Goal: Book appointment/travel/reservation

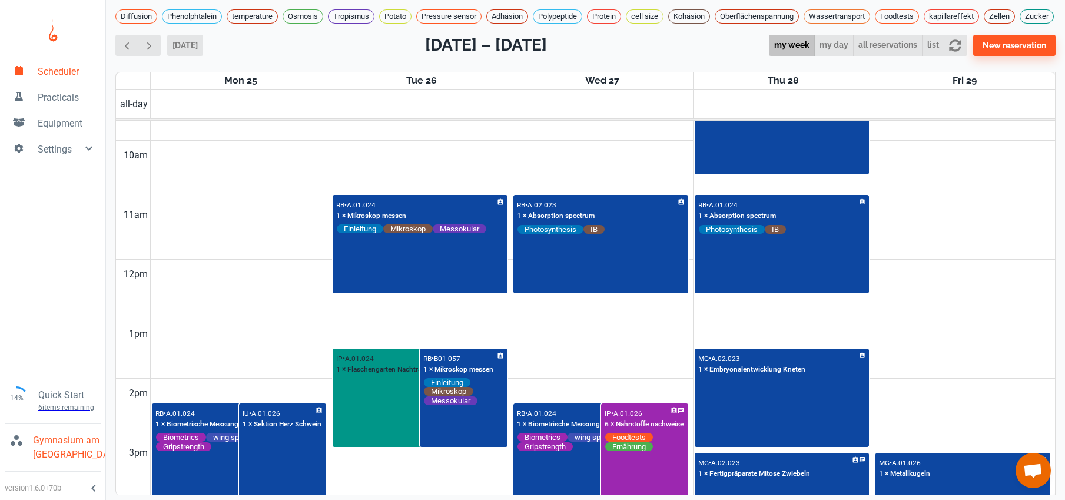
scroll to position [678, 0]
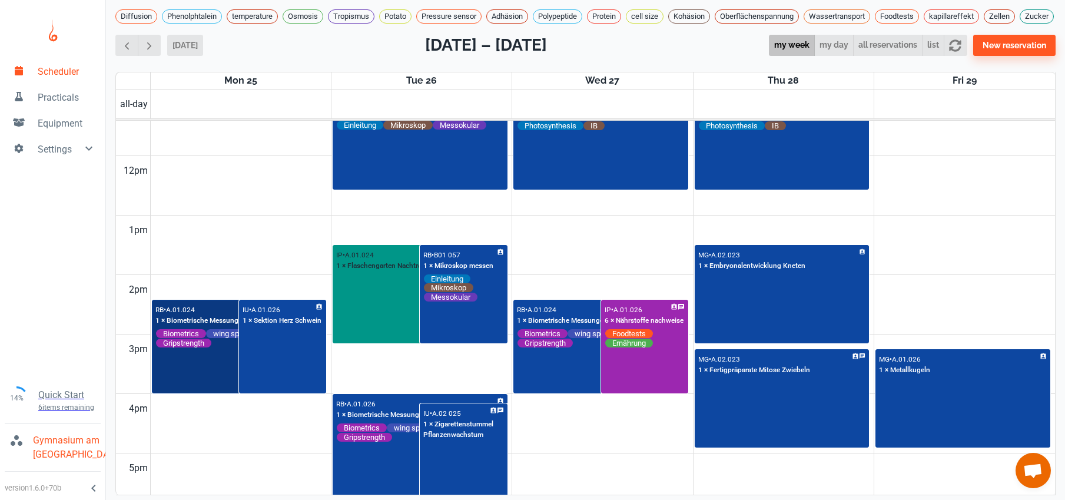
click at [190, 371] on div "RB • A.01.024 1 × Biometrische Messungen & Handkraft Biometrics wing span Body …" at bounding box center [239, 347] width 173 height 92
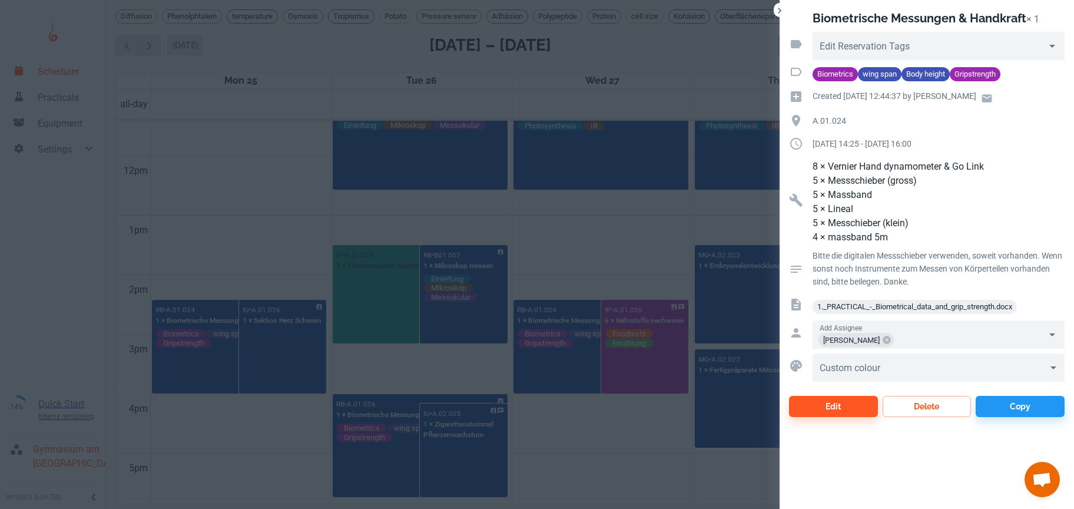
click at [292, 367] on div at bounding box center [537, 254] width 1074 height 509
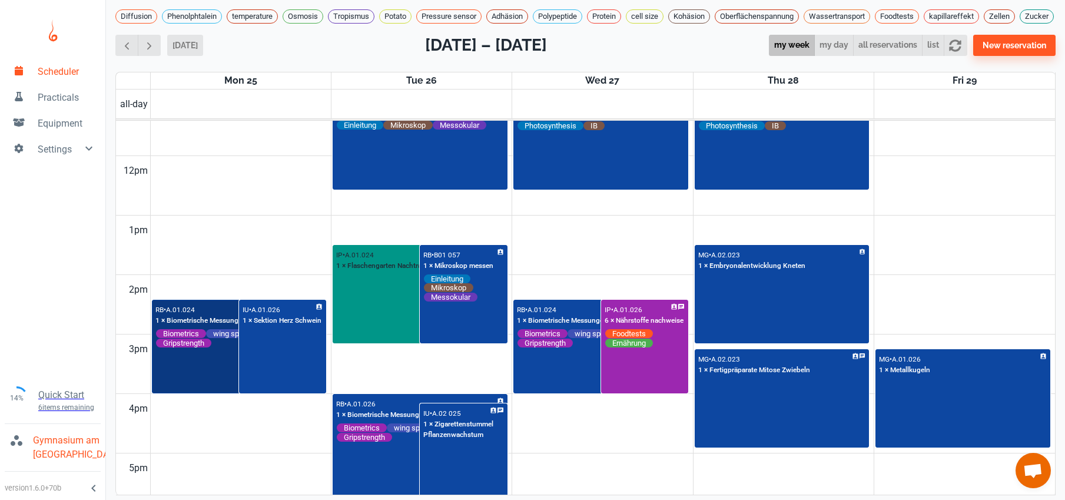
click at [204, 369] on div "RB • A.01.024 1 × Biometrische Messungen & Handkraft Biometrics wing span Body …" at bounding box center [239, 347] width 173 height 92
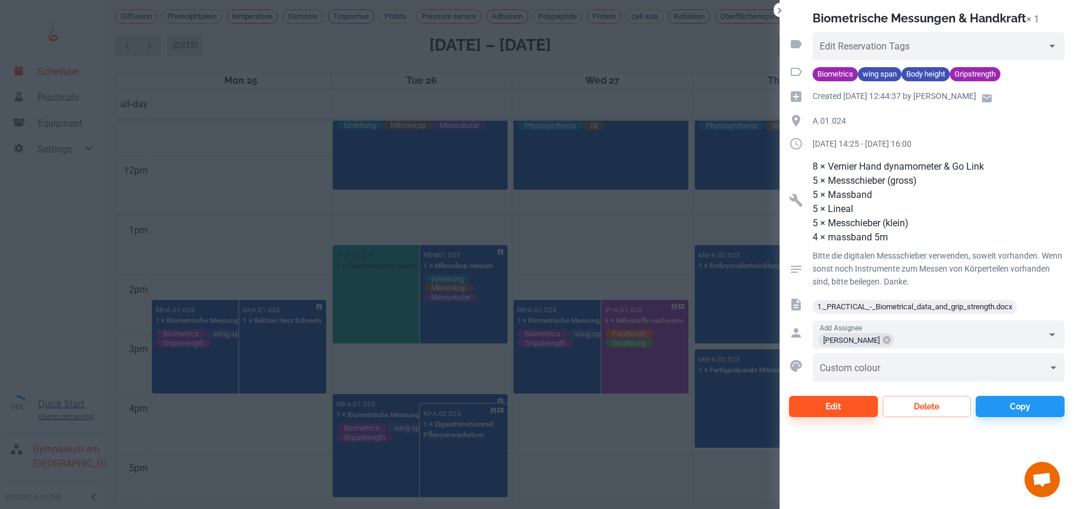
click at [261, 373] on div at bounding box center [537, 254] width 1074 height 509
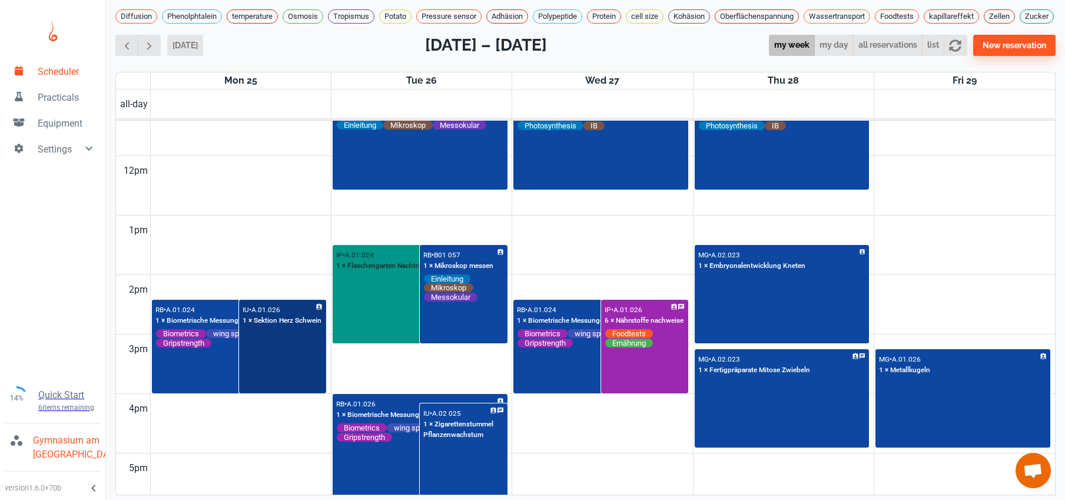
click at [261, 373] on div "IU • A.01.026 1 × Sektion Herz Schwein" at bounding box center [282, 347] width 85 height 92
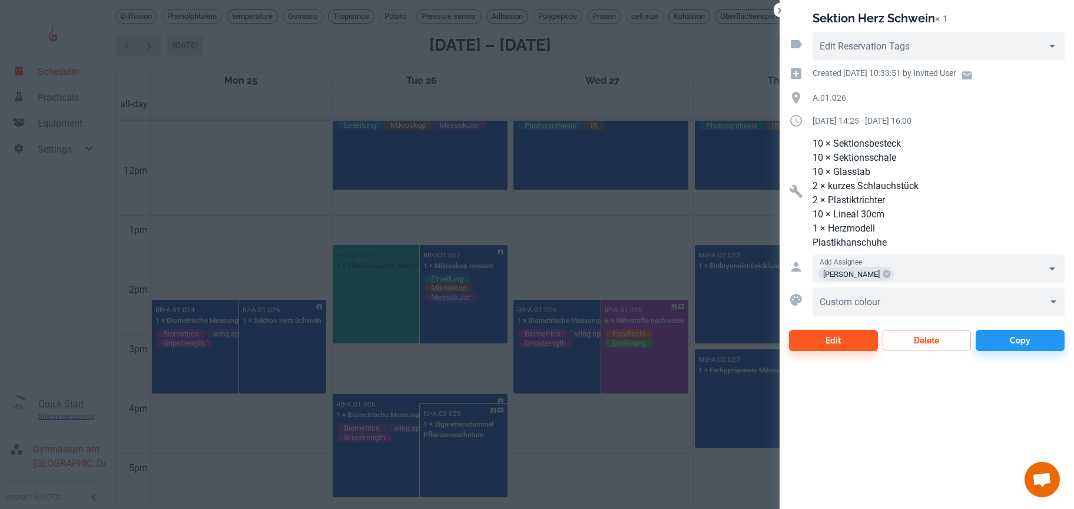
click at [226, 234] on div at bounding box center [537, 254] width 1074 height 509
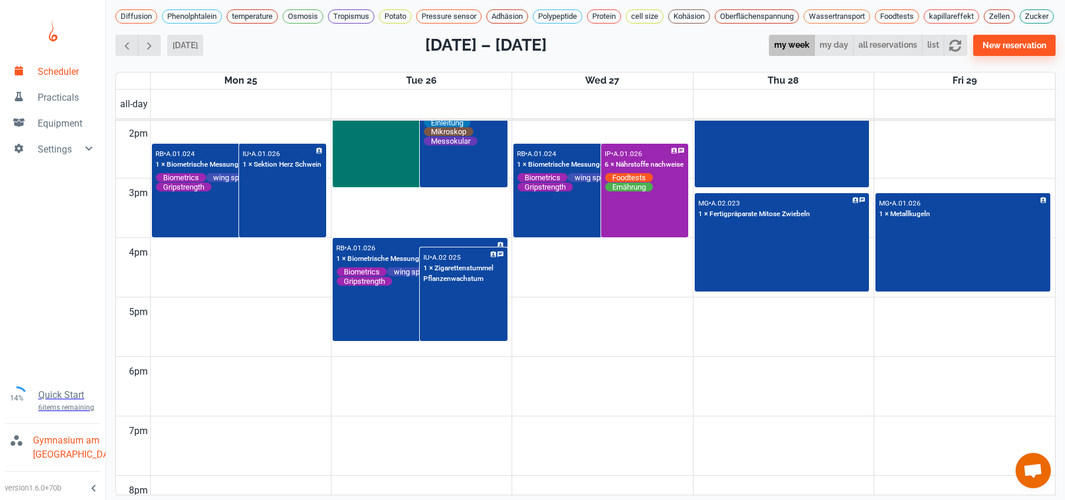
scroll to position [837, 0]
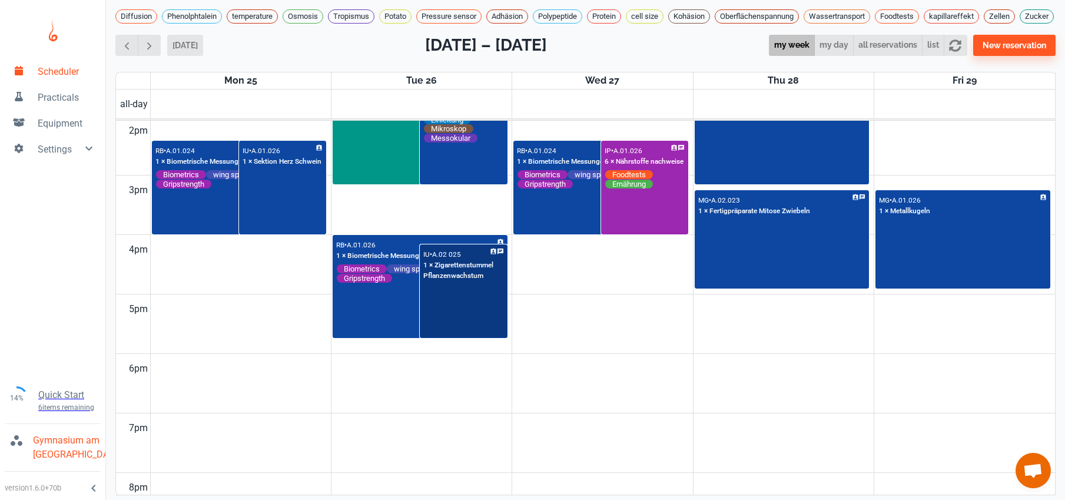
click at [432, 325] on div "IU • A.02 025 1 × Zigarettenstummel Pflanzenwachstum" at bounding box center [463, 292] width 85 height 92
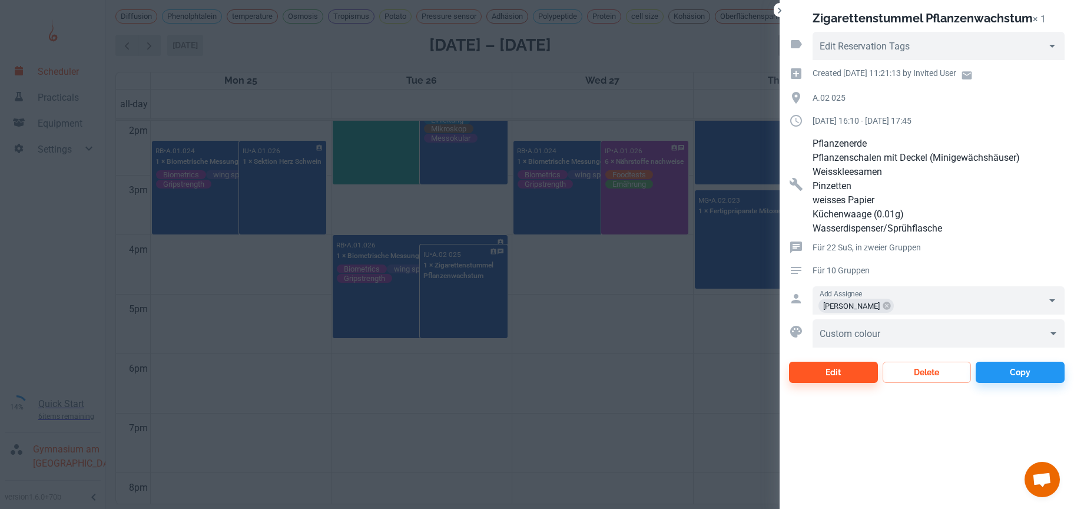
click at [251, 375] on div at bounding box center [537, 254] width 1074 height 509
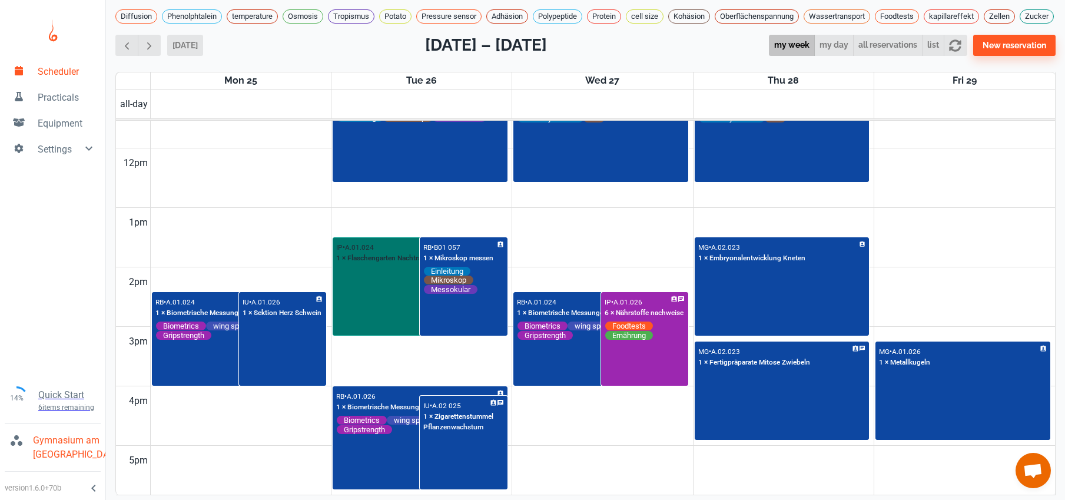
scroll to position [758, 0]
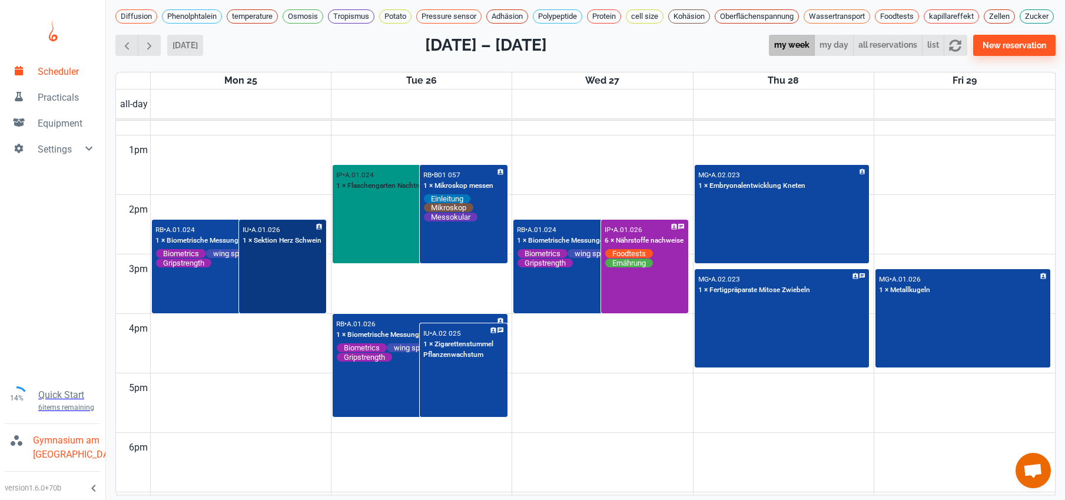
click at [290, 293] on div "IU • A.01.026 1 × Sektion Herz Schwein" at bounding box center [282, 267] width 85 height 92
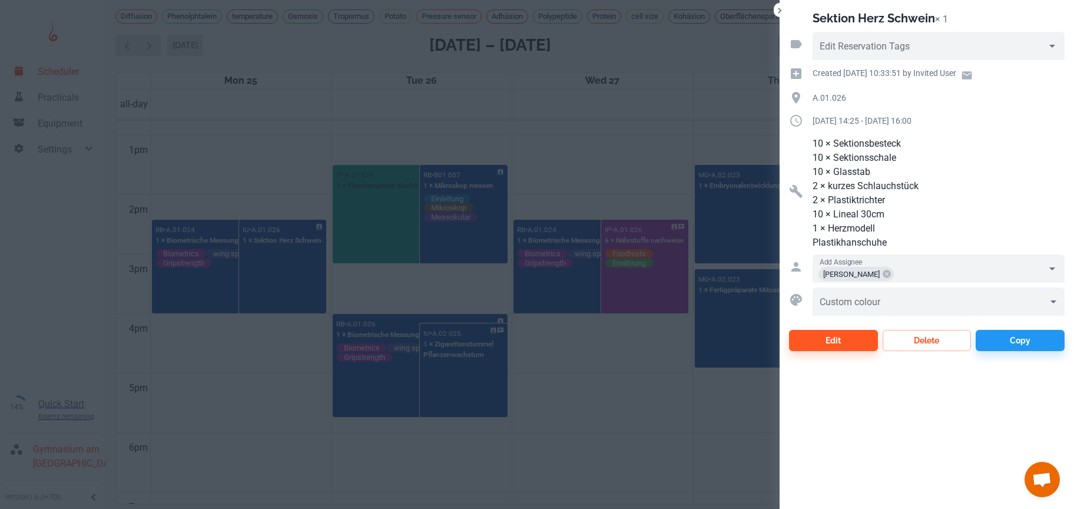
click at [272, 164] on div at bounding box center [537, 254] width 1074 height 509
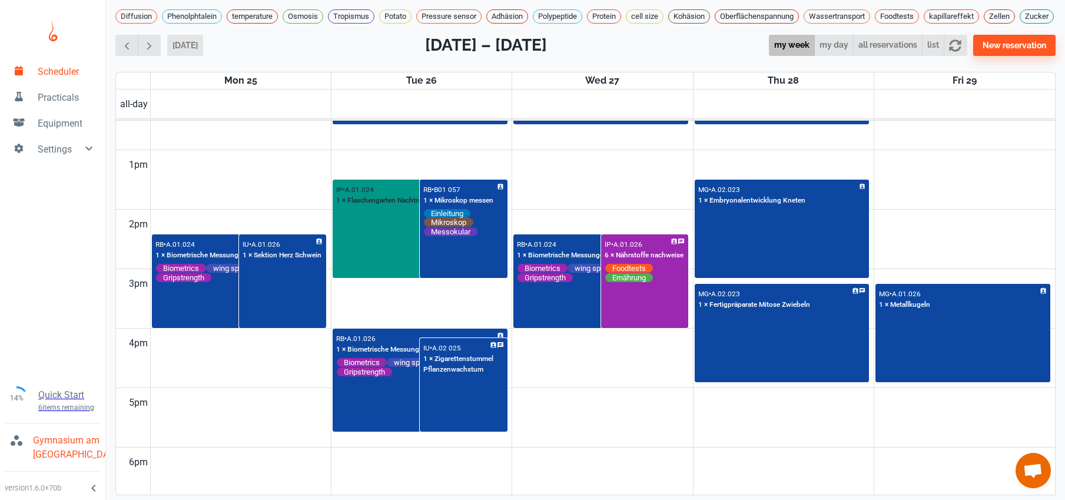
scroll to position [591, 0]
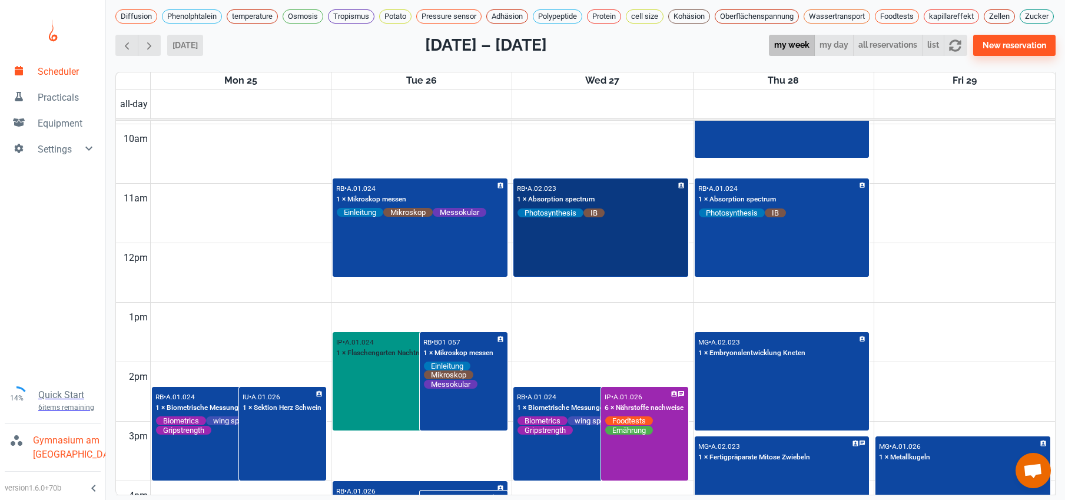
click at [588, 269] on div "RB • A.02.023 1 × Absorption spectrum Photosynthesis IB" at bounding box center [601, 228] width 173 height 97
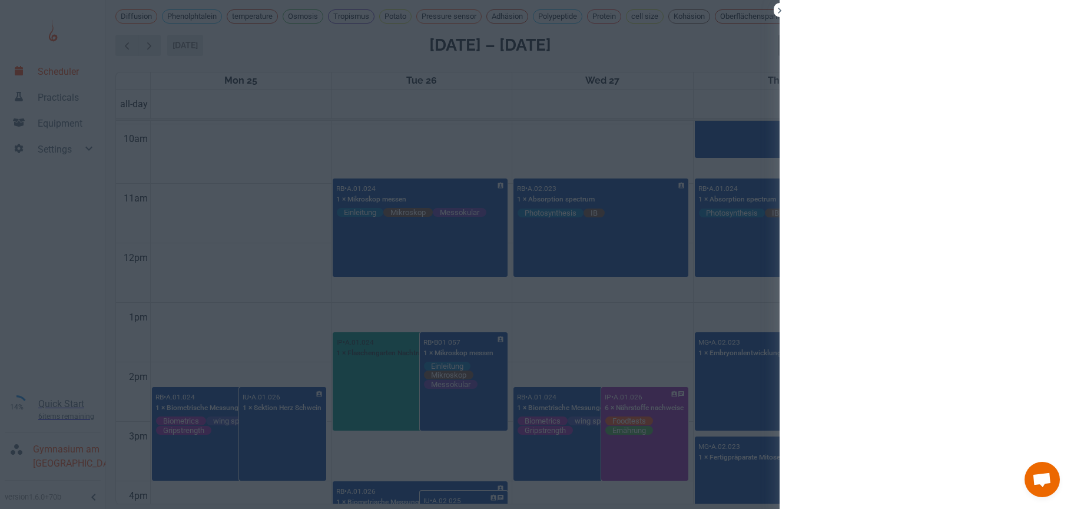
click at [635, 147] on div at bounding box center [537, 254] width 1074 height 509
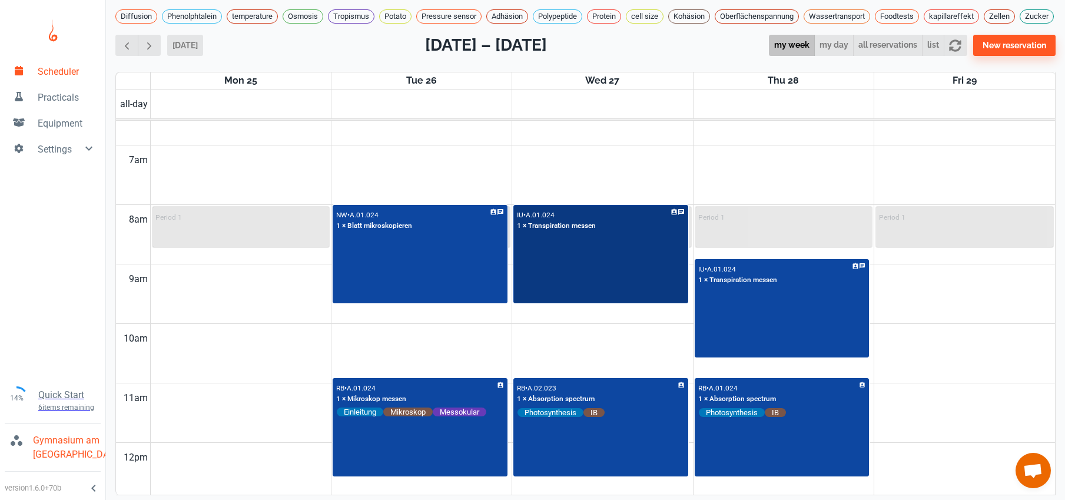
scroll to position [460, 0]
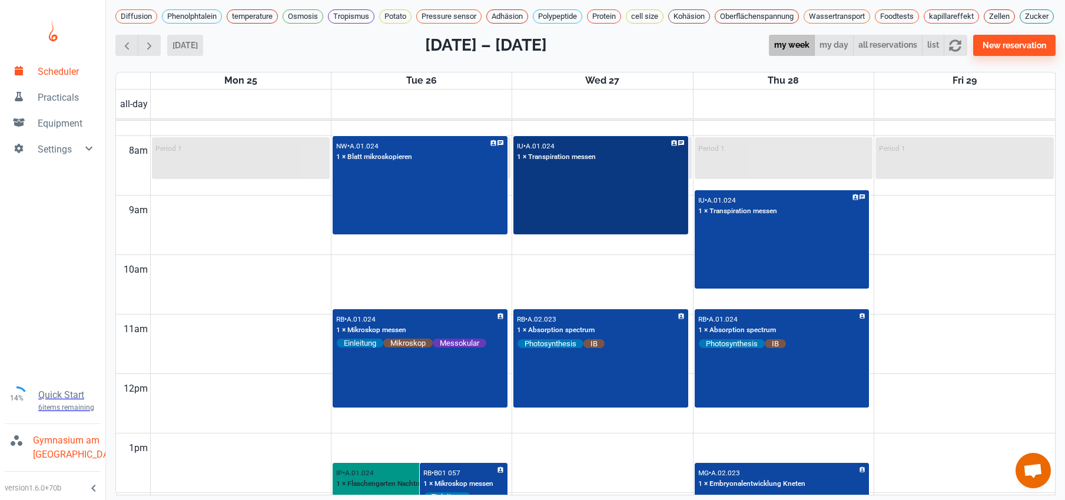
click at [619, 224] on div "IU • A.01.024 1 × Transpiration messen" at bounding box center [601, 185] width 173 height 97
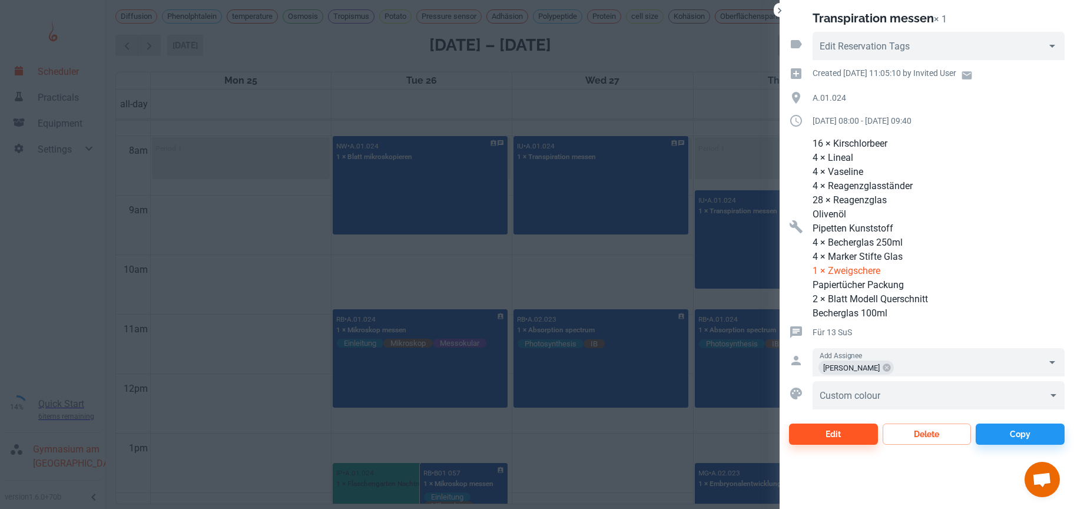
click at [573, 269] on div at bounding box center [537, 254] width 1074 height 509
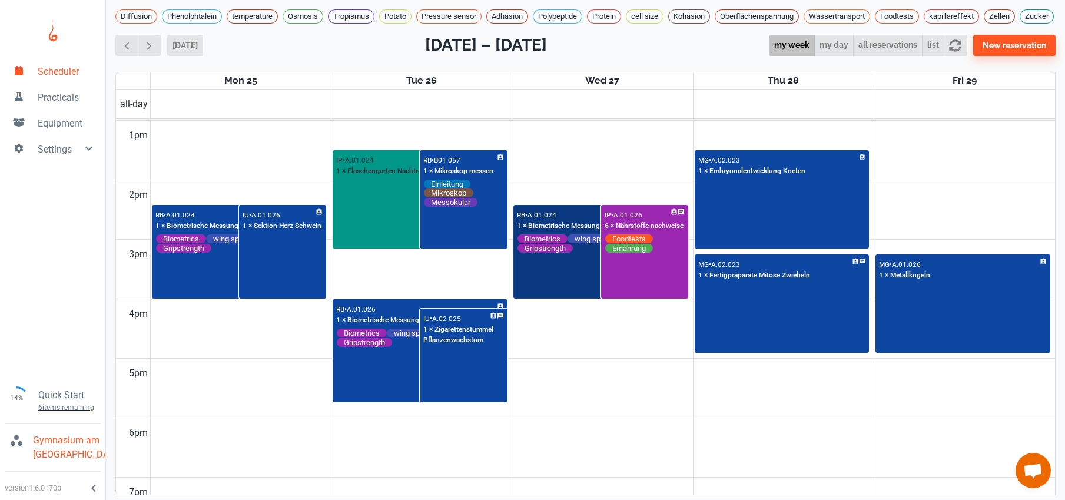
scroll to position [723, 0]
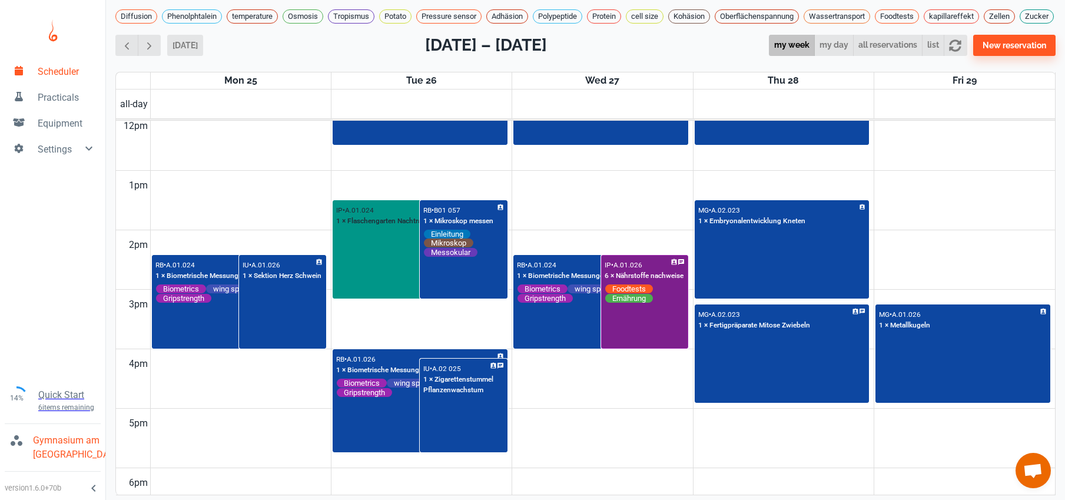
click at [623, 334] on div "IP • A.01.026 6 × Nährstoffe nachweise Foodtests Ernährung" at bounding box center [644, 302] width 85 height 92
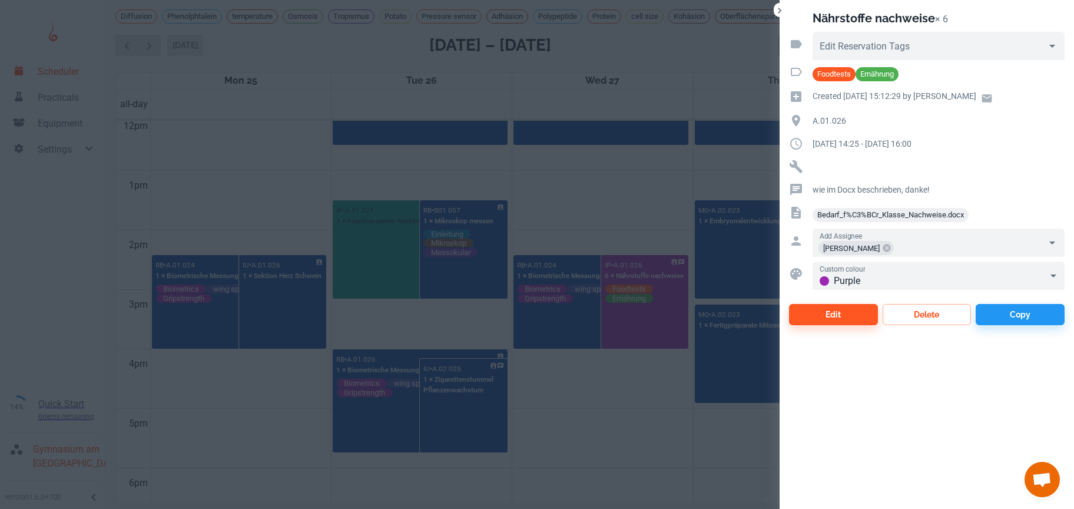
click at [631, 238] on div at bounding box center [537, 254] width 1074 height 509
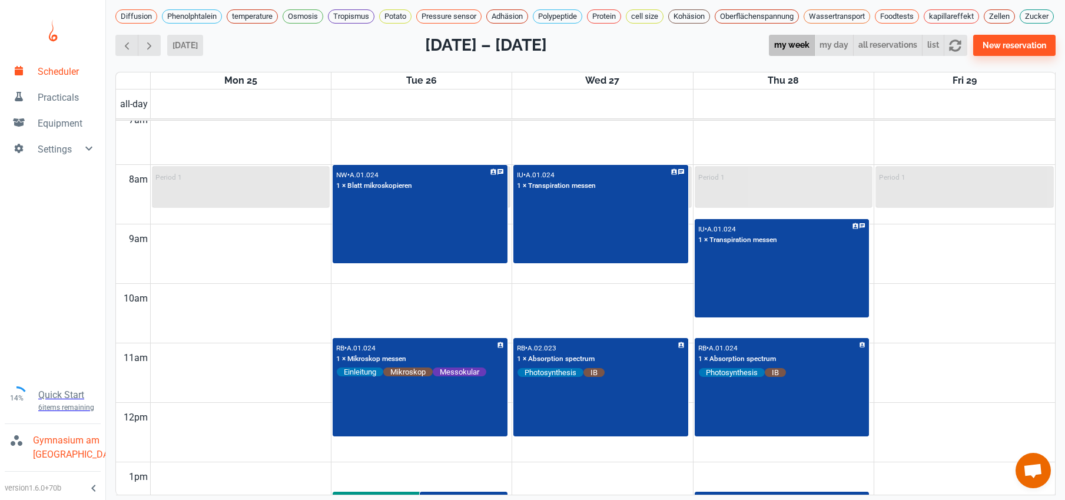
scroll to position [445, 0]
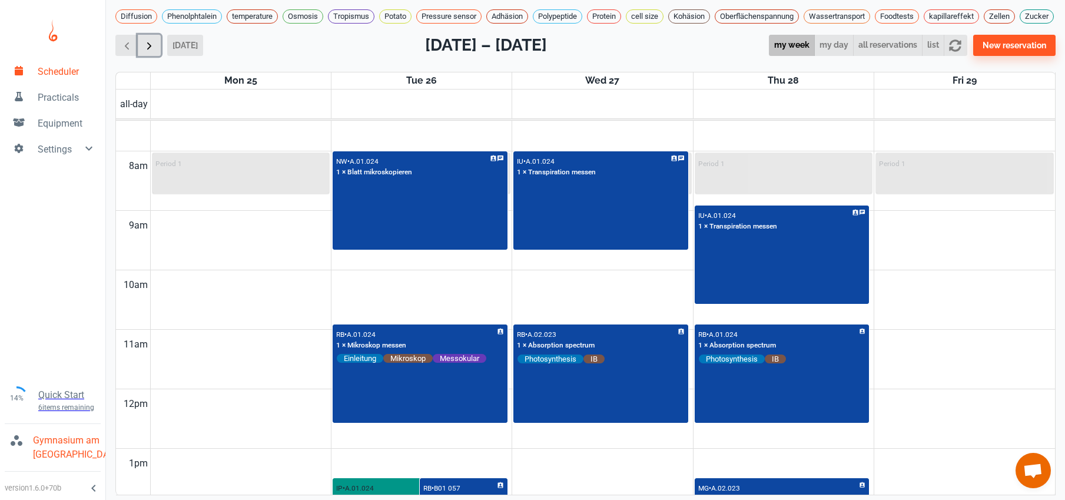
click at [155, 52] on button "button" at bounding box center [149, 46] width 23 height 22
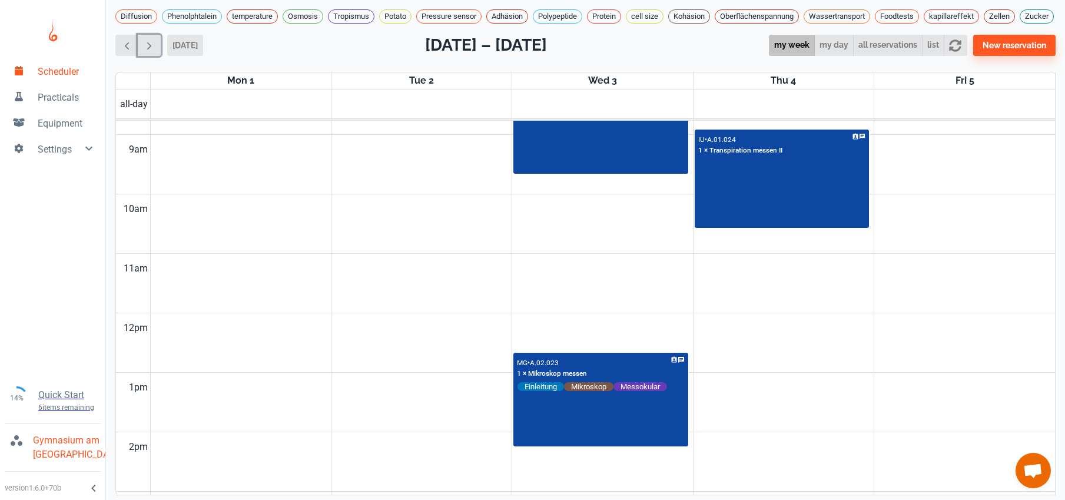
scroll to position [473, 0]
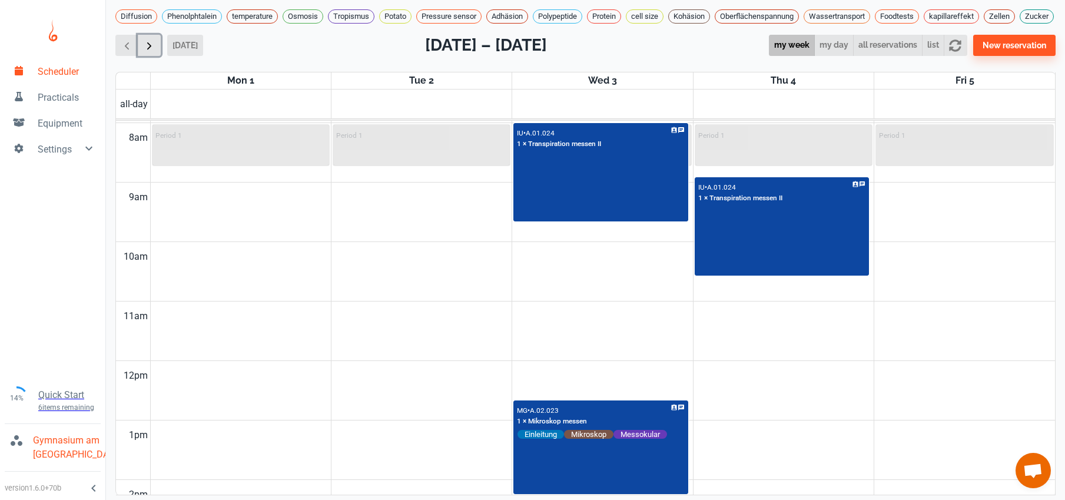
click at [140, 52] on button "button" at bounding box center [149, 46] width 23 height 22
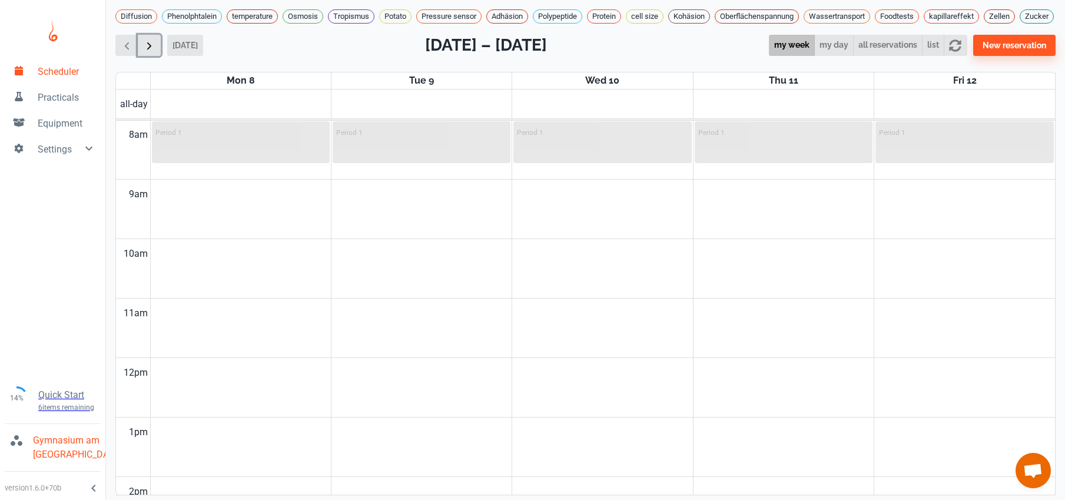
click at [140, 52] on button "button" at bounding box center [149, 46] width 23 height 22
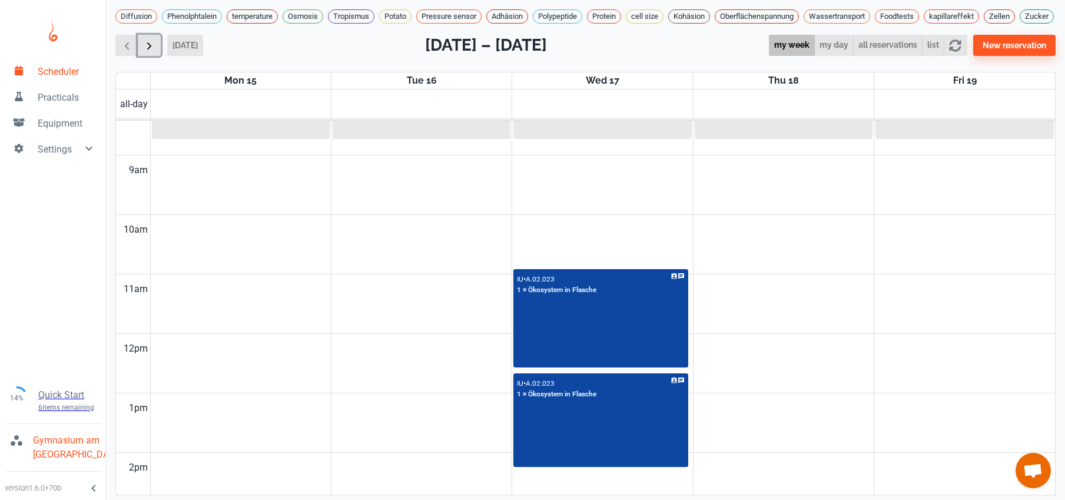
click at [154, 52] on span "button" at bounding box center [149, 45] width 12 height 12
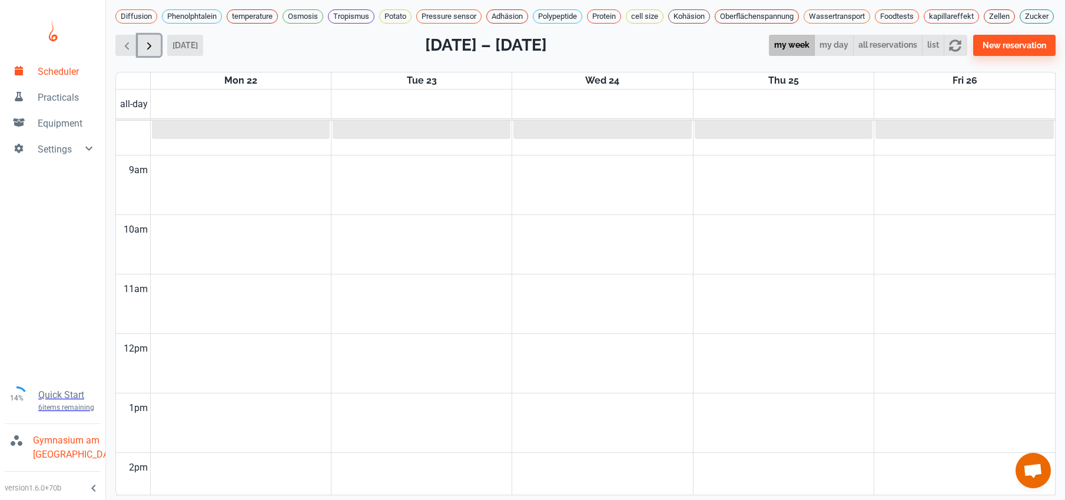
scroll to position [476, 0]
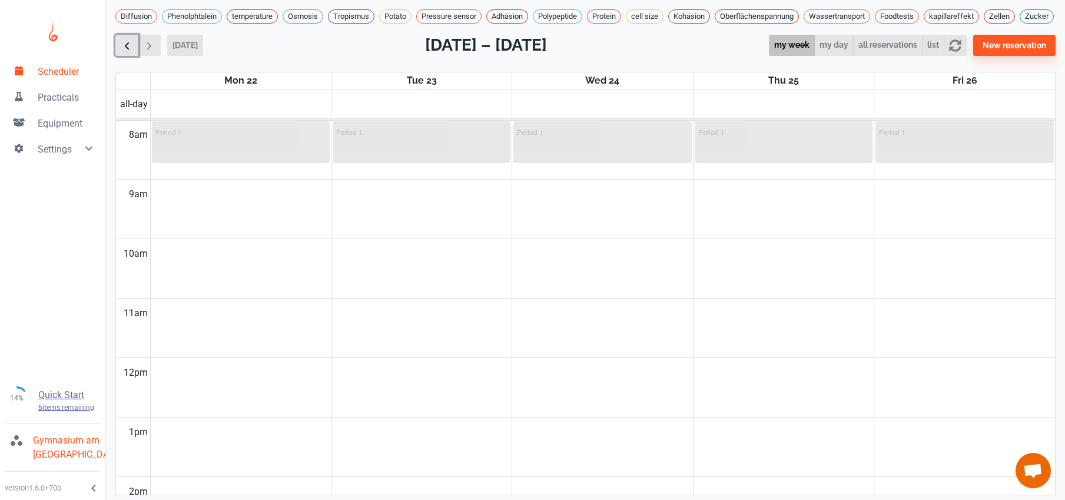
click at [122, 52] on span "button" at bounding box center [127, 45] width 12 height 12
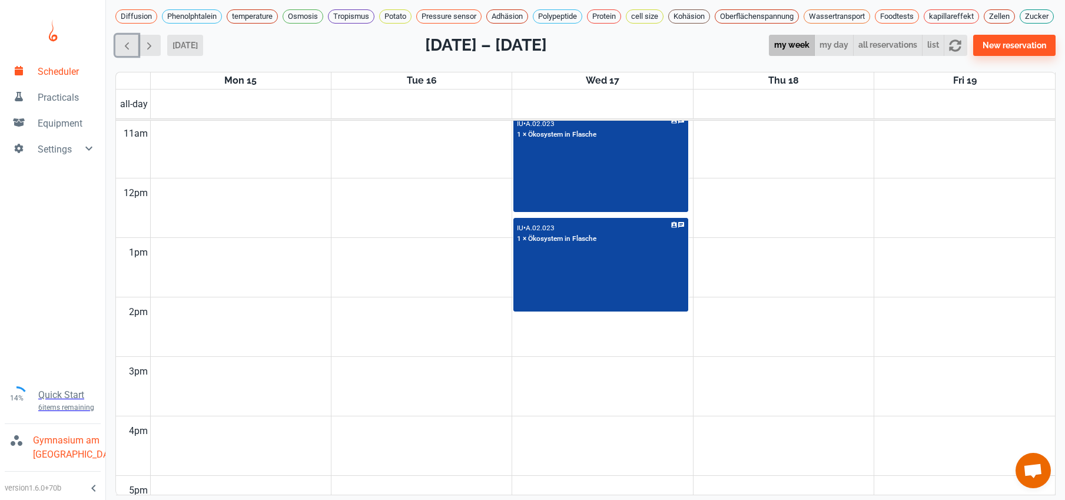
scroll to position [607, 0]
